Goal: Find specific page/section: Find specific page/section

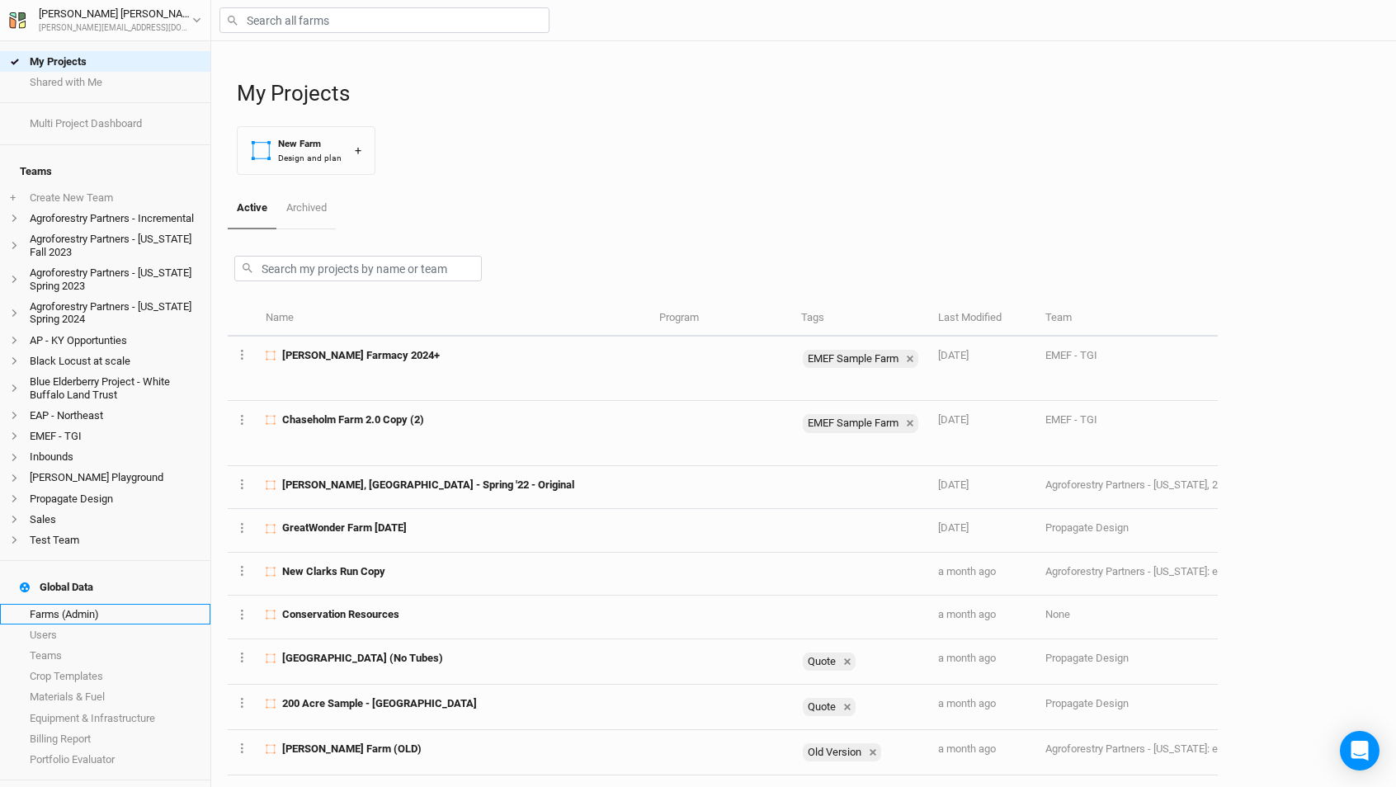
click at [87, 604] on link "Farms (Admin)" at bounding box center [105, 614] width 210 height 21
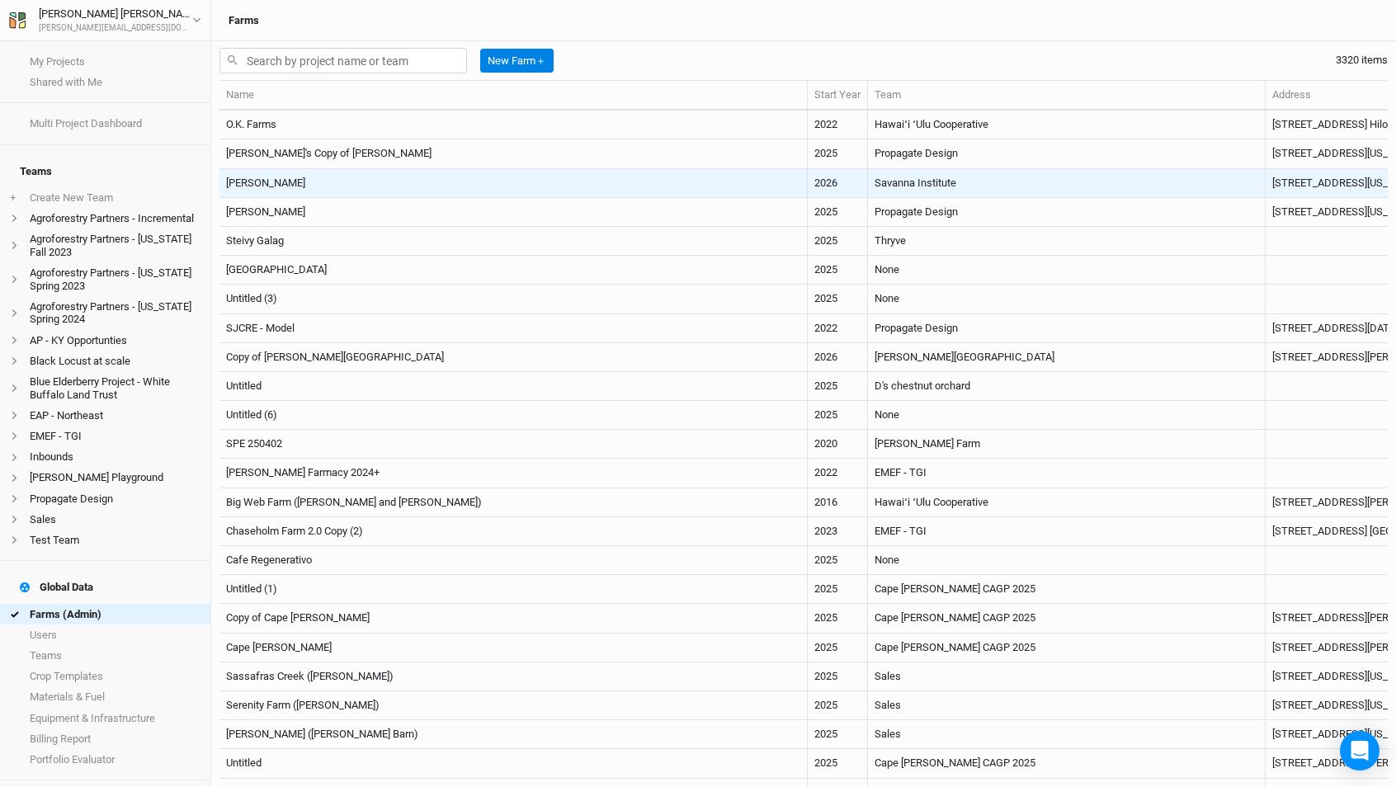
click at [592, 184] on td "[PERSON_NAME]" at bounding box center [513, 183] width 588 height 29
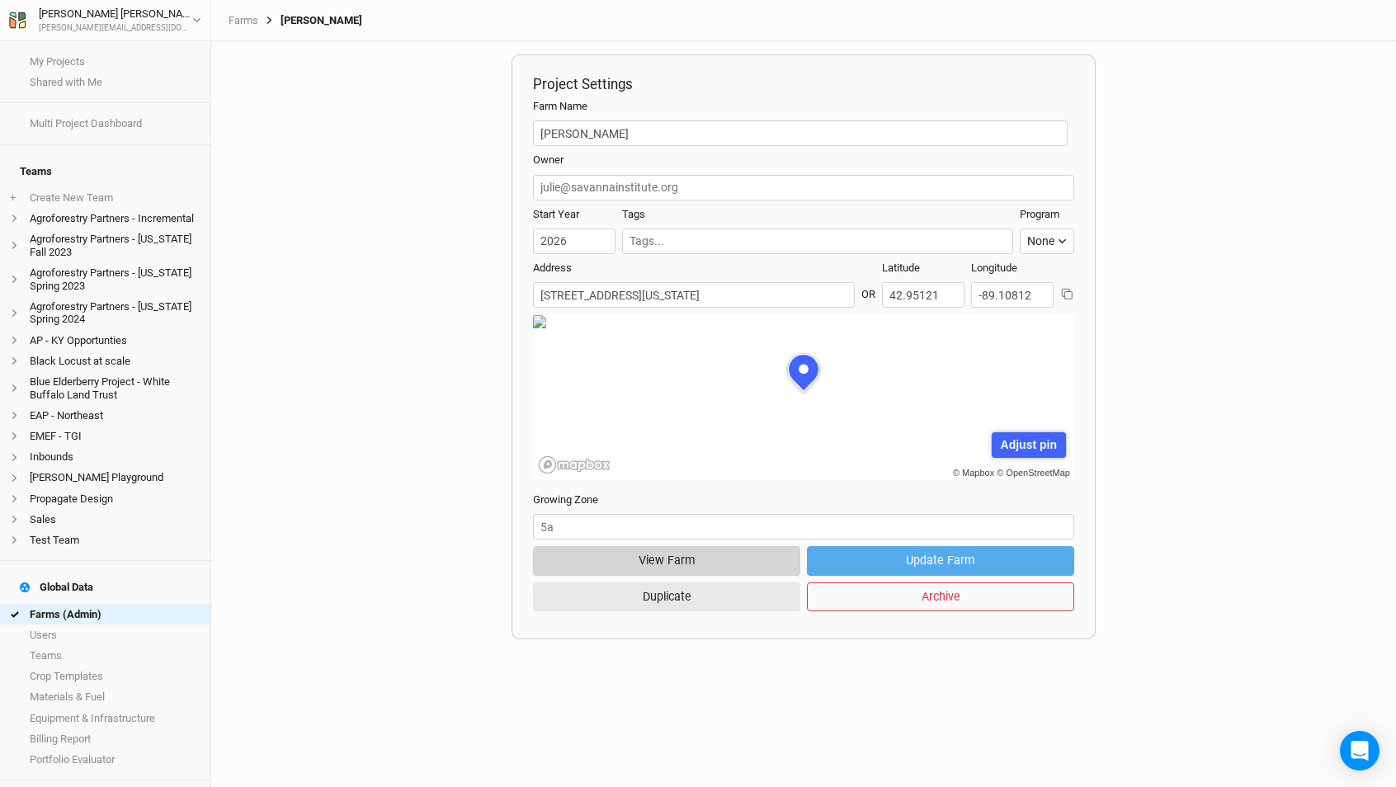
click at [703, 564] on button "View Farm" at bounding box center [666, 560] width 267 height 29
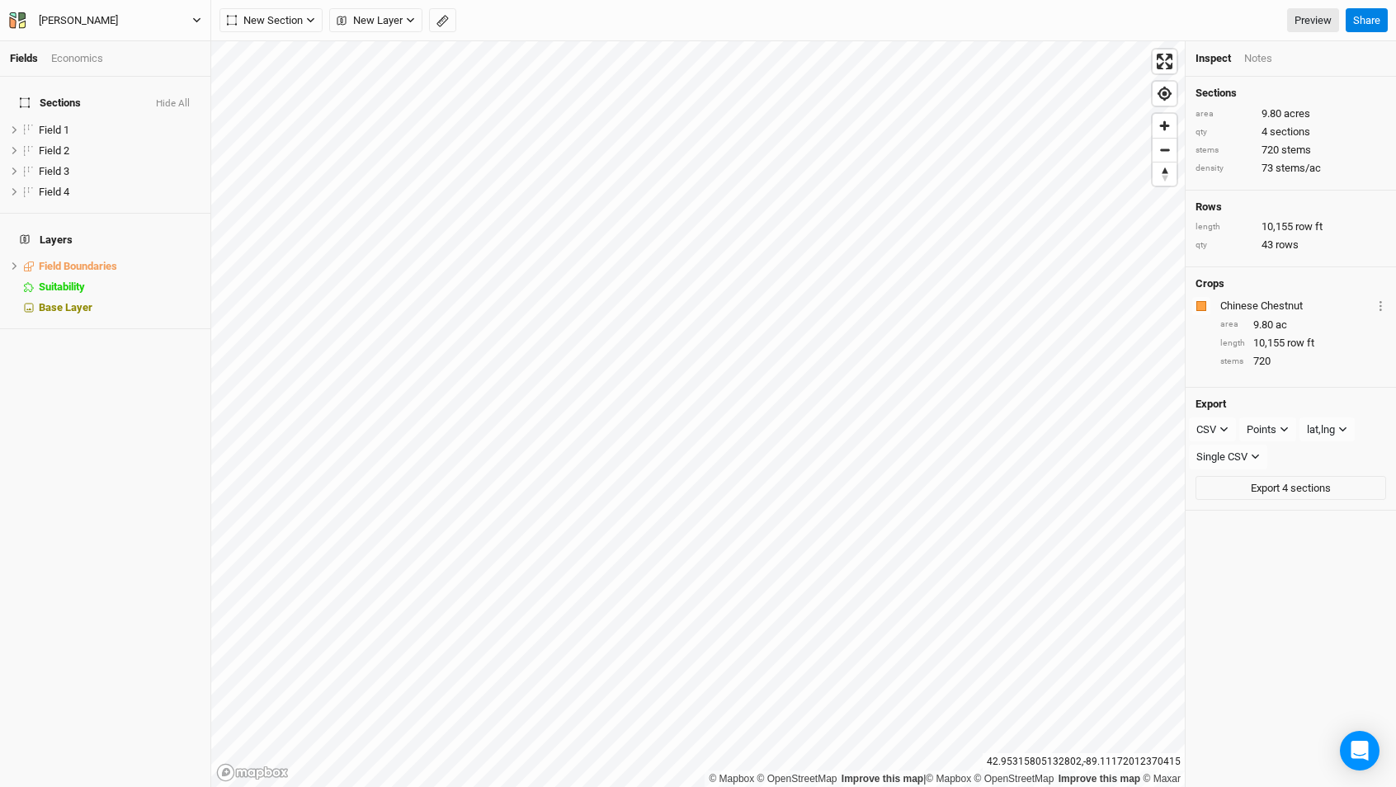
click at [90, 26] on div "[PERSON_NAME]" at bounding box center [78, 20] width 79 height 16
click at [98, 40] on button "Back" at bounding box center [137, 45] width 130 height 21
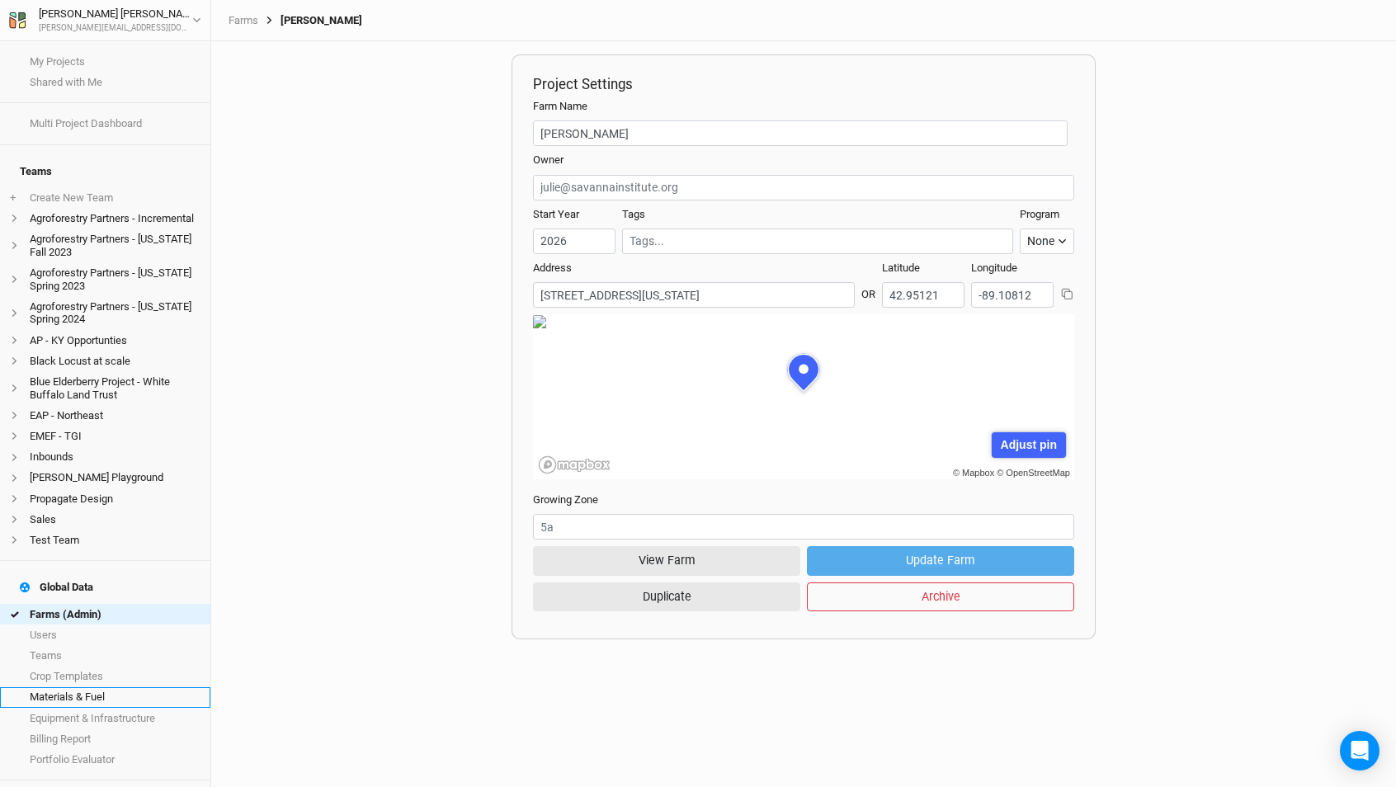
scroll to position [82, 257]
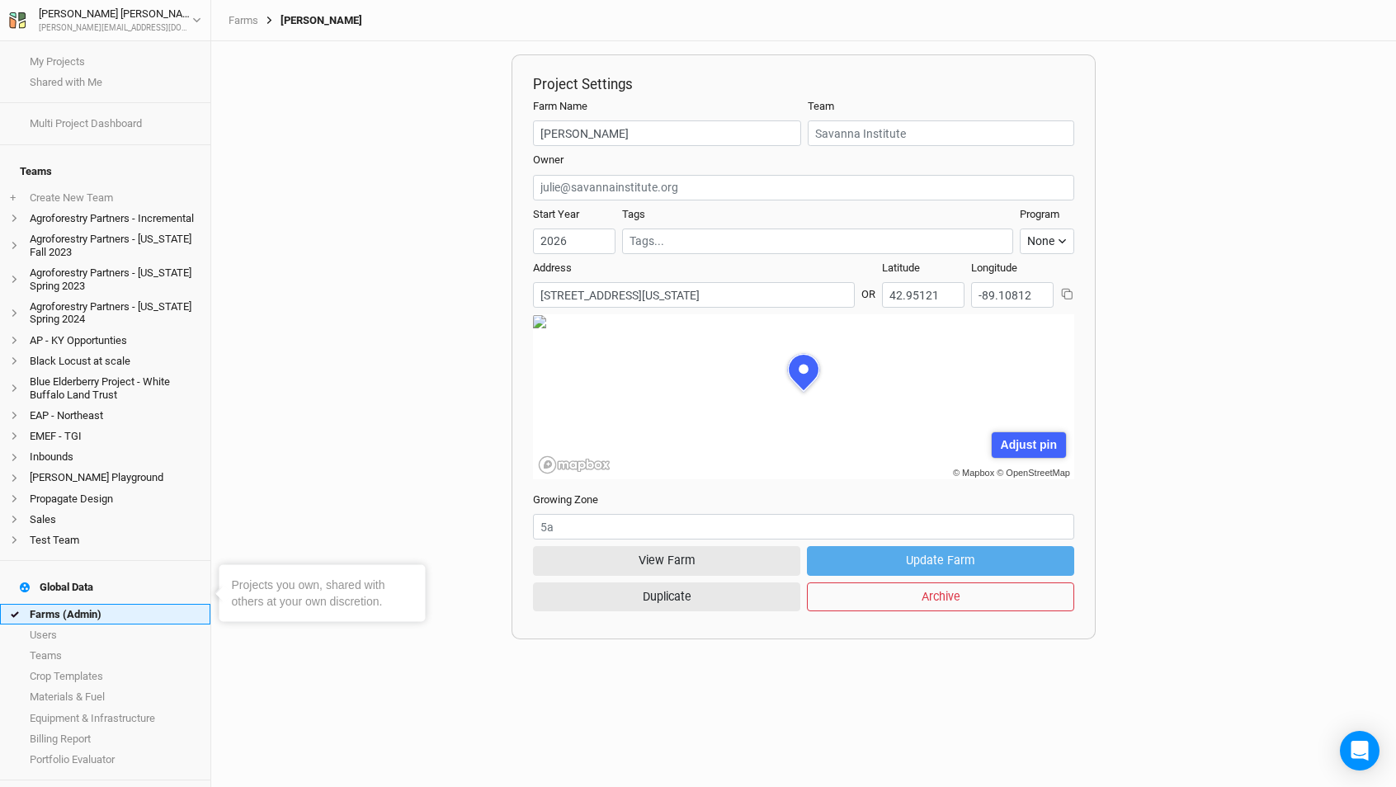
click at [112, 604] on link "Farms (Admin)" at bounding box center [105, 614] width 210 height 21
